Goal: Task Accomplishment & Management: Complete application form

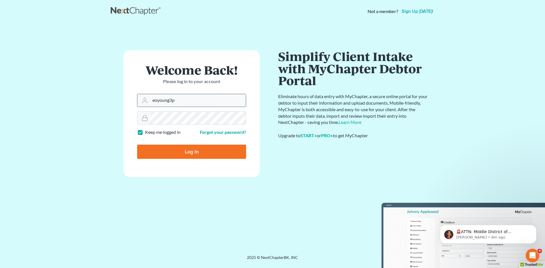
click at [199, 103] on input "eoyoung3p" at bounding box center [198, 100] width 96 height 12
type input "[EMAIL_ADDRESS][DOMAIN_NAME]"
drag, startPoint x: 205, startPoint y: 151, endPoint x: 209, endPoint y: 151, distance: 4.0
click at [205, 152] on input "Log In" at bounding box center [191, 152] width 109 height 14
type input "Thinking..."
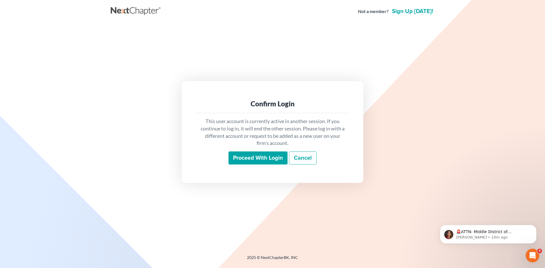
click at [251, 158] on input "Proceed with login" at bounding box center [257, 157] width 59 height 13
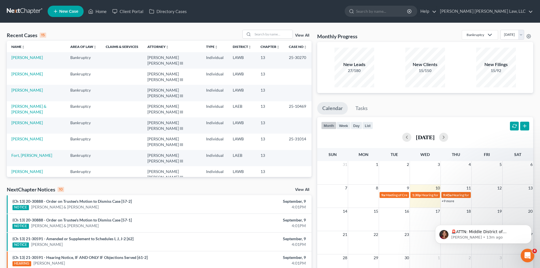
click at [44, 234] on link "[PERSON_NAME], Jukerria" at bounding box center [35, 236] width 48 height 5
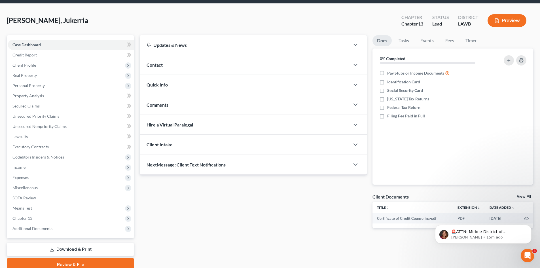
scroll to position [44, 0]
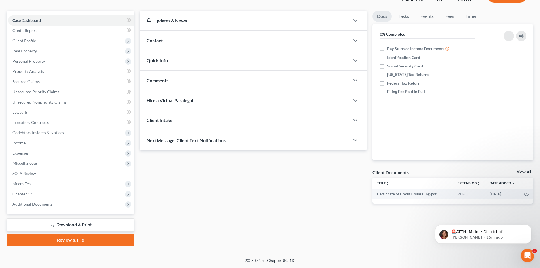
drag, startPoint x: 81, startPoint y: 242, endPoint x: 141, endPoint y: 231, distance: 60.6
click at [81, 242] on link "Review & File" at bounding box center [70, 240] width 127 height 12
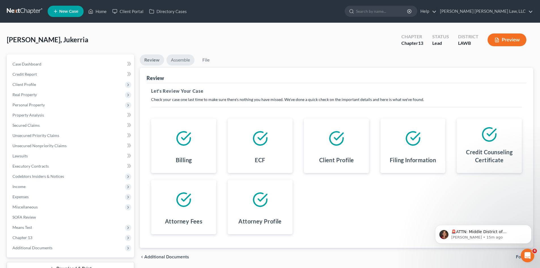
click at [182, 62] on link "Assemble" at bounding box center [180, 59] width 28 height 11
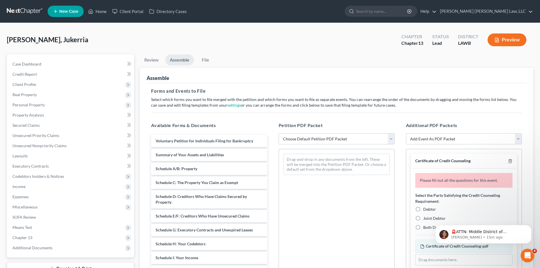
click at [328, 139] on select "Choose Default Petition PDF Packet Complete Bankruptcy Petition (all forms and …" at bounding box center [337, 138] width 116 height 11
select select "0"
click at [279, 133] on select "Choose Default Petition PDF Packet Complete Bankruptcy Petition (all forms and …" at bounding box center [337, 138] width 116 height 11
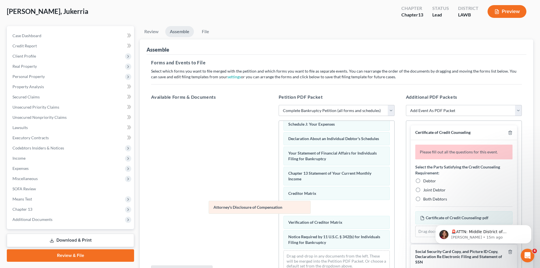
scroll to position [146, 0]
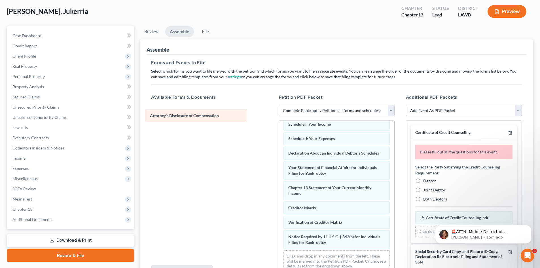
drag, startPoint x: 363, startPoint y: 240, endPoint x: 224, endPoint y: 113, distance: 187.7
click at [279, 113] on div "Attorney's Disclosure of Compensation Voluntary Petition for Individuals Filing…" at bounding box center [336, 128] width 115 height 296
click at [529, 227] on icon "Dismiss notification" at bounding box center [530, 226] width 3 height 3
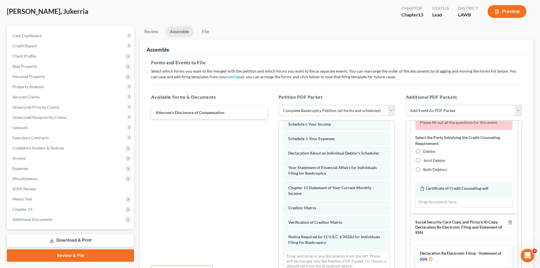
scroll to position [85, 0]
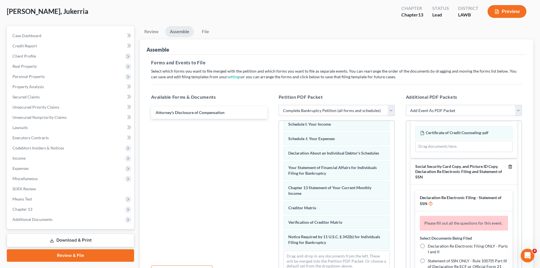
click at [509, 168] on icon "button" at bounding box center [510, 167] width 3 height 4
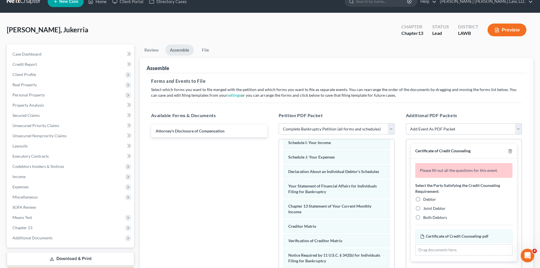
scroll to position [0, 0]
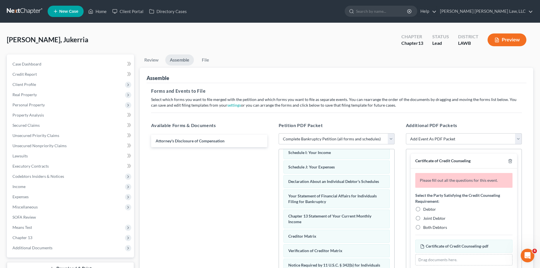
click at [511, 164] on div "Certificate of Credit Counseling" at bounding box center [464, 161] width 106 height 15
click at [511, 162] on icon "button" at bounding box center [510, 161] width 5 height 5
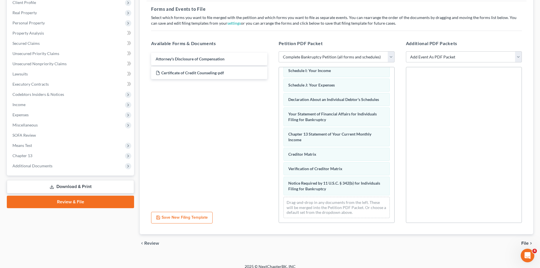
scroll to position [88, 0]
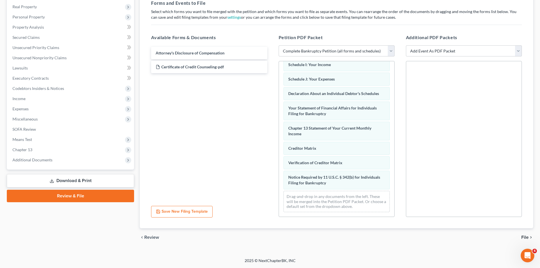
click at [530, 237] on icon "chevron_right" at bounding box center [531, 237] width 5 height 5
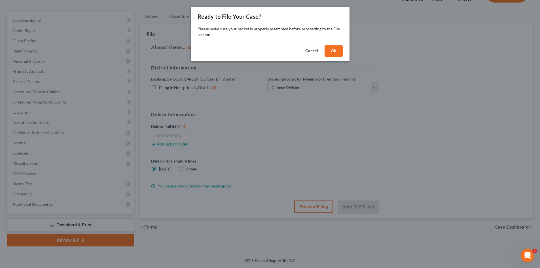
scroll to position [44, 0]
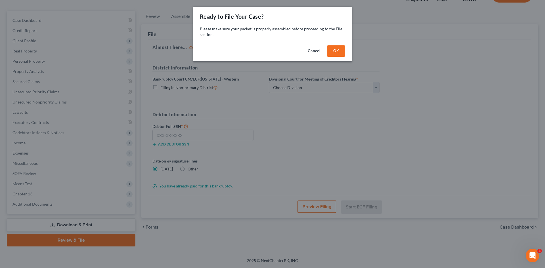
click at [333, 49] on button "OK" at bounding box center [336, 50] width 18 height 11
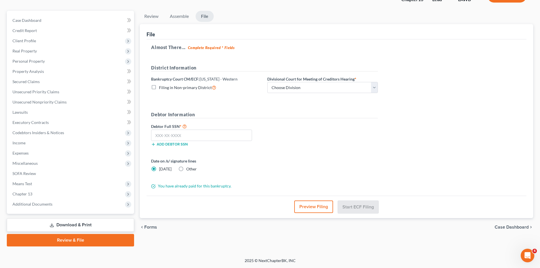
click at [200, 88] on span "Filing in Non-primary District" at bounding box center [185, 87] width 53 height 5
click at [165, 88] on input "Filing in Non-primary District" at bounding box center [163, 86] width 4 height 4
checkbox input "true"
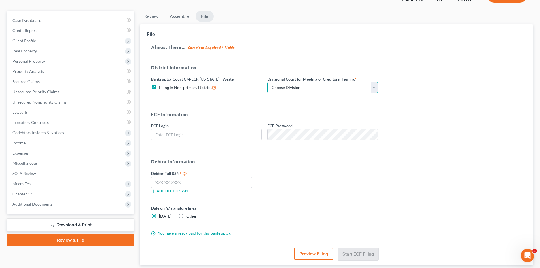
click at [286, 87] on select "Choose Division [GEOGRAPHIC_DATA] [GEOGRAPHIC_DATA]-[GEOGRAPHIC_DATA] Lake [PER…" at bounding box center [322, 87] width 111 height 11
type input "[EMAIL_ADDRESS][DOMAIN_NAME]"
select select "3"
click at [267, 82] on select "Choose Division [GEOGRAPHIC_DATA] [GEOGRAPHIC_DATA]-[GEOGRAPHIC_DATA] Lake [PER…" at bounding box center [322, 87] width 111 height 11
click at [239, 130] on input "[EMAIL_ADDRESS][DOMAIN_NAME]" at bounding box center [206, 134] width 110 height 11
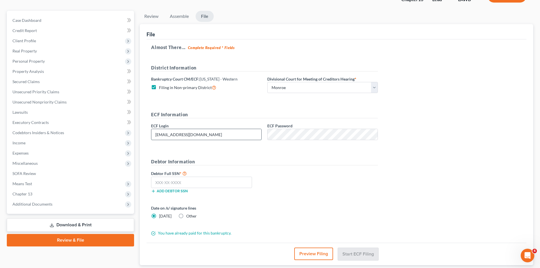
type input "eoyoung3p"
click at [229, 181] on input "text" at bounding box center [201, 182] width 101 height 11
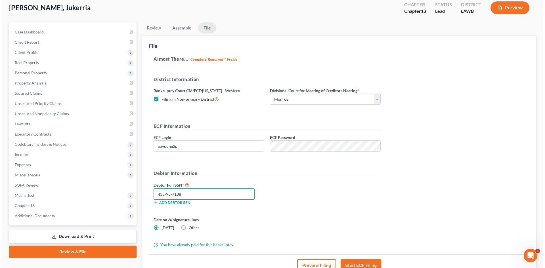
scroll to position [33, 0]
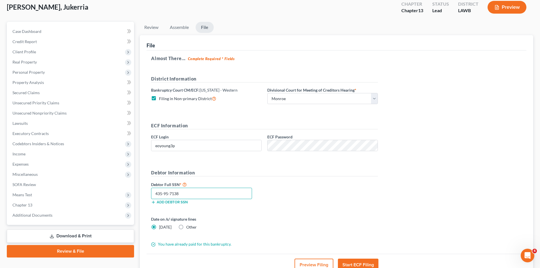
type input "435-95-7138"
click at [311, 262] on button "Preview Filing" at bounding box center [314, 265] width 39 height 12
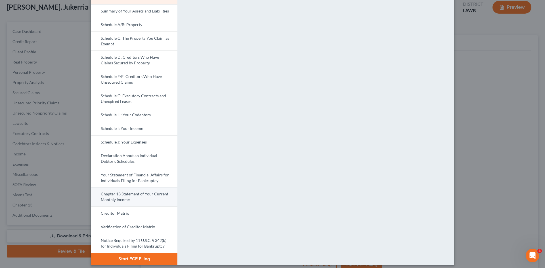
scroll to position [58, 0]
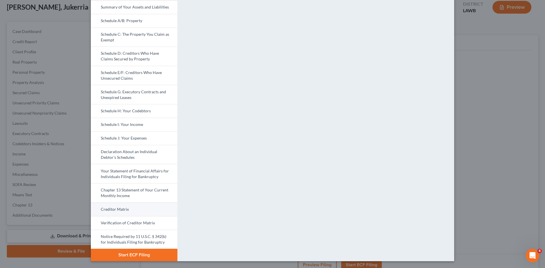
click at [136, 206] on link "Creditor Matrix" at bounding box center [134, 210] width 87 height 14
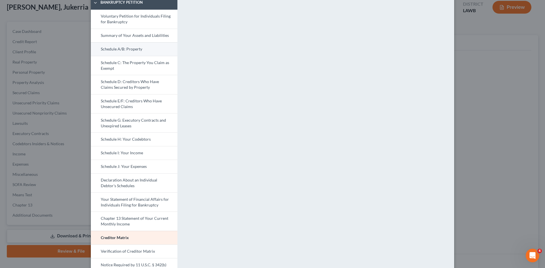
click at [132, 50] on link "Schedule A/B: Property" at bounding box center [134, 49] width 87 height 14
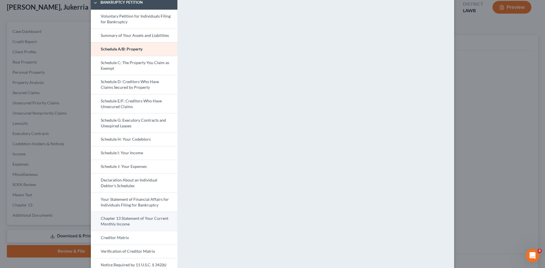
scroll to position [58, 0]
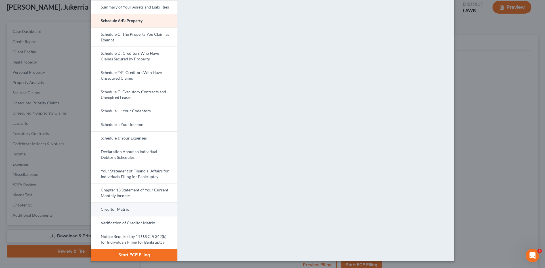
click at [151, 210] on link "Creditor Matrix" at bounding box center [134, 210] width 87 height 14
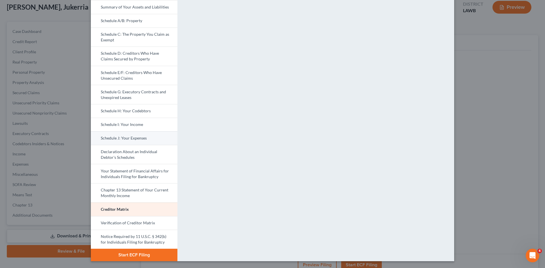
click at [149, 138] on link "Schedule J: Your Expenses" at bounding box center [134, 138] width 87 height 14
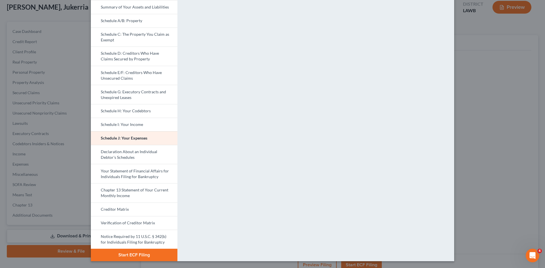
click at [137, 252] on button "Start ECF Filing" at bounding box center [134, 255] width 87 height 12
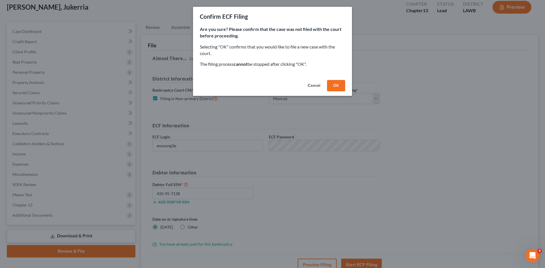
click at [324, 164] on div "Confirm ECF Filing Are you sure? Please confirm that the case was not filed wit…" at bounding box center [272, 134] width 545 height 268
click at [309, 84] on button "Cancel" at bounding box center [314, 85] width 22 height 11
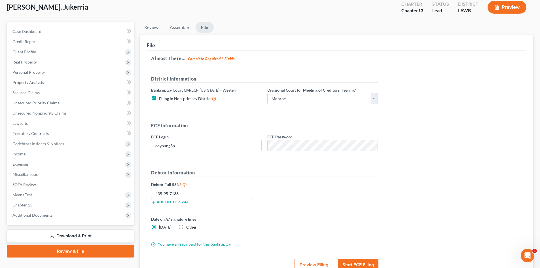
click at [309, 260] on button "Preview Filing" at bounding box center [314, 265] width 39 height 12
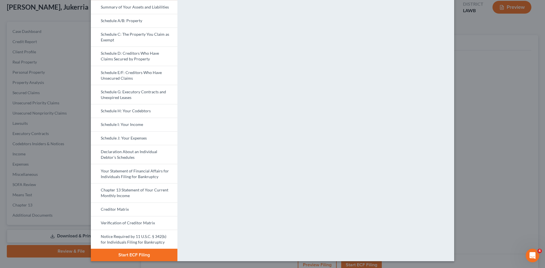
click at [155, 251] on button "Start ECF Filing" at bounding box center [134, 255] width 87 height 12
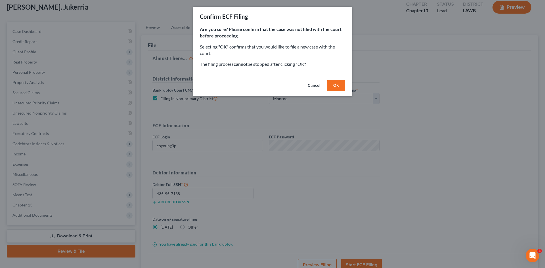
click at [330, 88] on button "OK" at bounding box center [336, 85] width 18 height 11
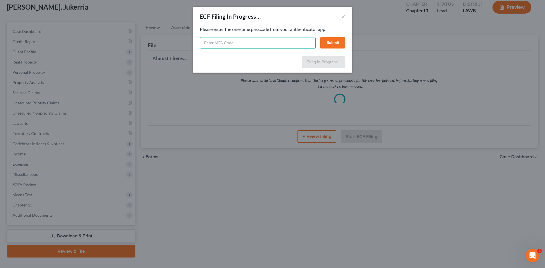
click at [302, 43] on input "text" at bounding box center [258, 42] width 116 height 11
type input "783115"
click at [334, 42] on button "Submit" at bounding box center [332, 42] width 25 height 11
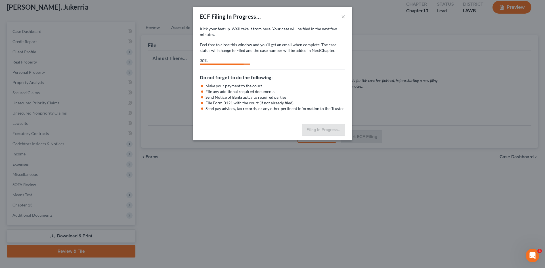
select select "3"
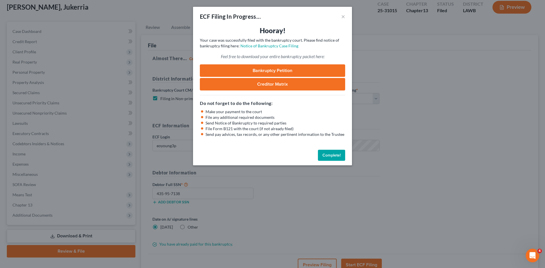
click at [325, 153] on button "Complete!" at bounding box center [331, 155] width 27 height 11
